Goal: Transaction & Acquisition: Purchase product/service

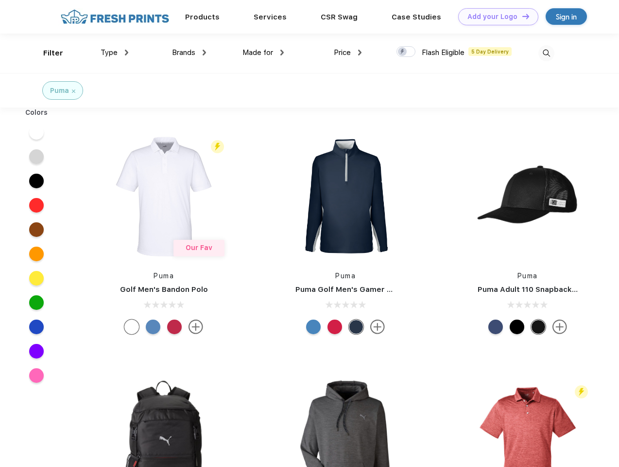
click at [495, 17] on link "Add your Logo Design Tool" at bounding box center [498, 16] width 80 height 17
click at [47, 53] on div "Filter" at bounding box center [53, 53] width 20 height 11
click at [115, 53] on span "Type" at bounding box center [109, 52] width 17 height 9
click at [189, 53] on span "Brands" at bounding box center [183, 52] width 23 height 9
click at [263, 53] on span "Made for" at bounding box center [258, 52] width 31 height 9
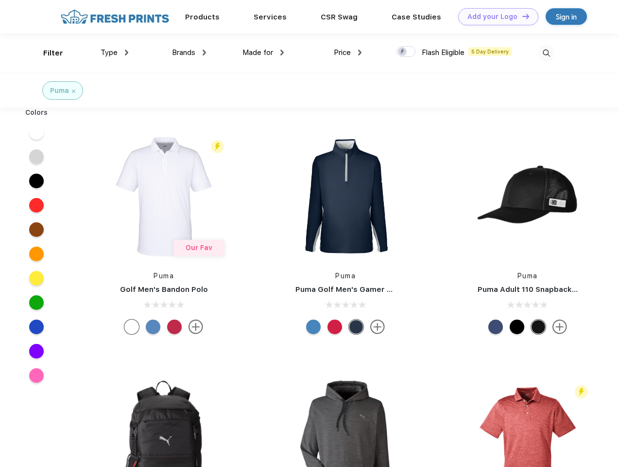
click at [348, 53] on span "Price" at bounding box center [342, 52] width 17 height 9
click at [406, 52] on div at bounding box center [406, 51] width 19 height 11
click at [403, 52] on input "checkbox" at bounding box center [400, 49] width 6 height 6
click at [546, 53] on img at bounding box center [547, 53] width 16 height 16
click at [36, 132] on div at bounding box center [36, 132] width 37 height 24
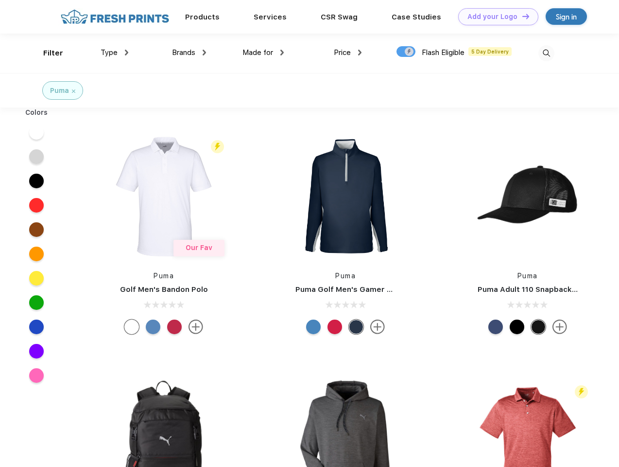
click at [36, 157] on div at bounding box center [36, 156] width 37 height 24
